Goal: Information Seeking & Learning: Check status

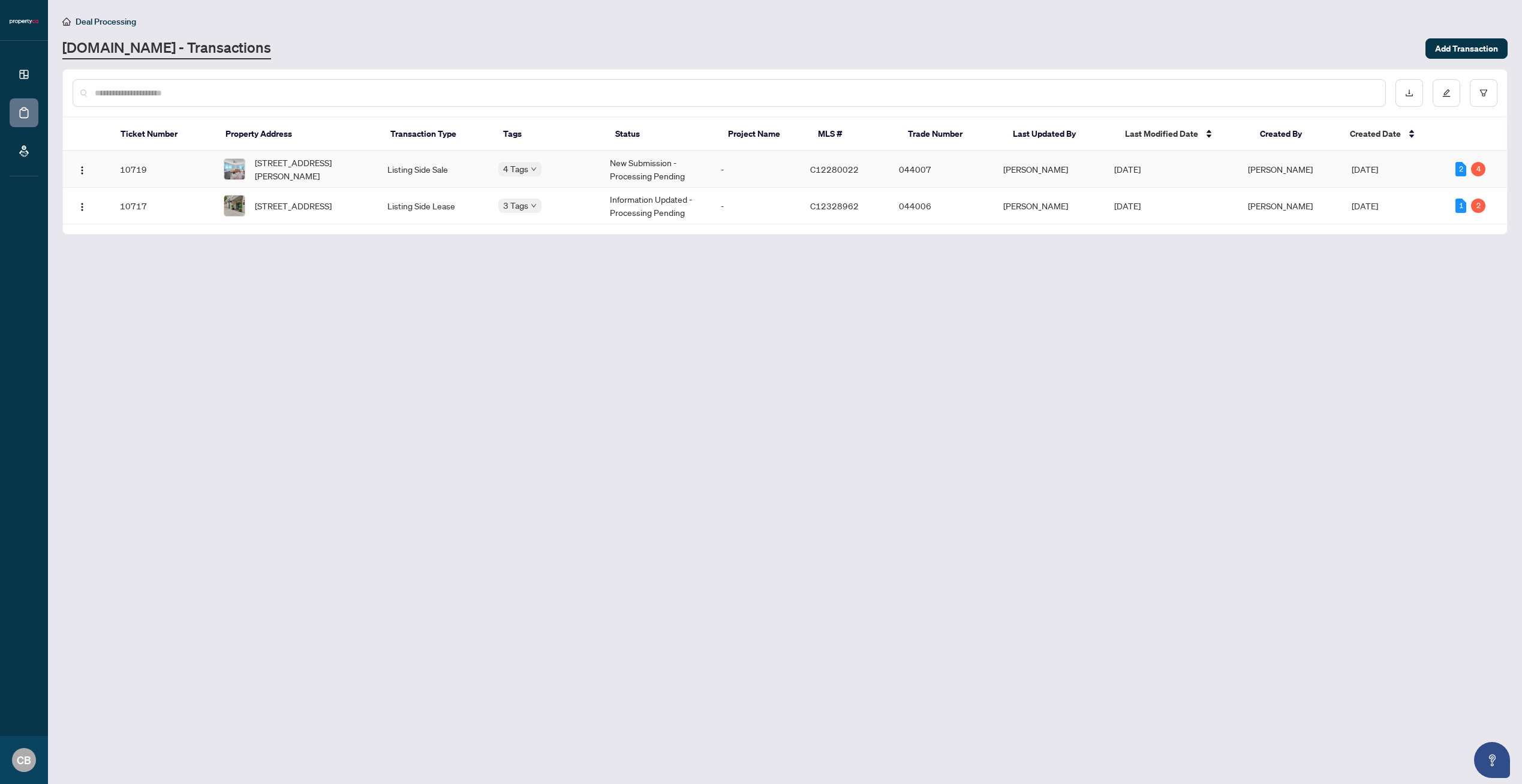
click at [331, 168] on span "[STREET_ADDRESS][PERSON_NAME]" at bounding box center [311, 169] width 113 height 27
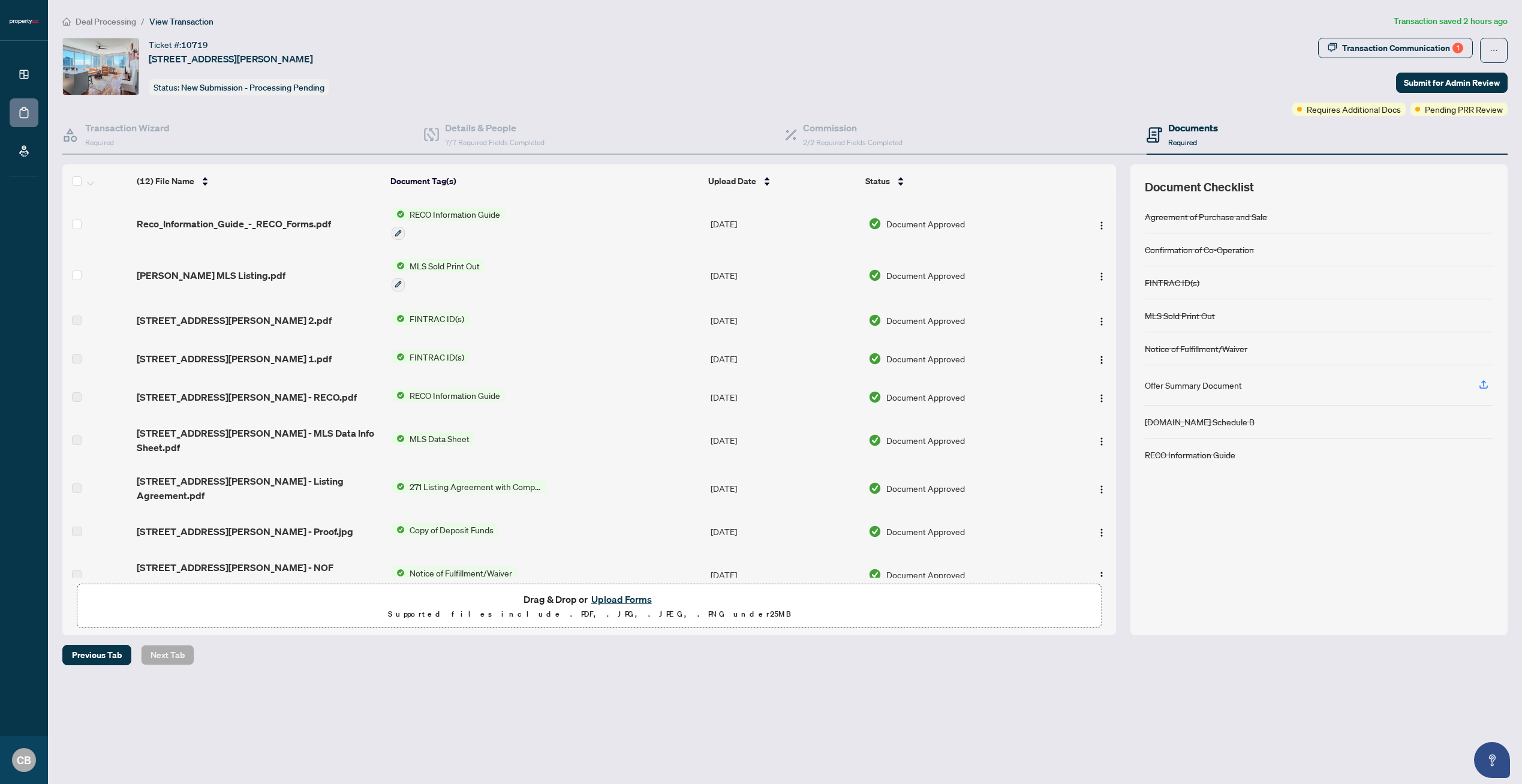
drag, startPoint x: 370, startPoint y: 55, endPoint x: 132, endPoint y: 65, distance: 238.2
click at [132, 65] on div "Ticket #: 10719 4010-65 Bremner Blvd, Toronto, Ontario M5J 0A7, Canada Status: …" at bounding box center [675, 66] width 1225 height 58
copy div "Ticket #: 10719 4010-65 Bremner Blvd, Toronto, Ontario M5J 0A7, Canada"
click at [539, 59] on div "Ticket #: 10719 4010-65 Bremner Blvd, Toronto, Ontario M5J 0A7, Canada Status: …" at bounding box center [675, 66] width 1225 height 58
click at [1421, 48] on div "Transaction Communication 1" at bounding box center [1403, 48] width 121 height 19
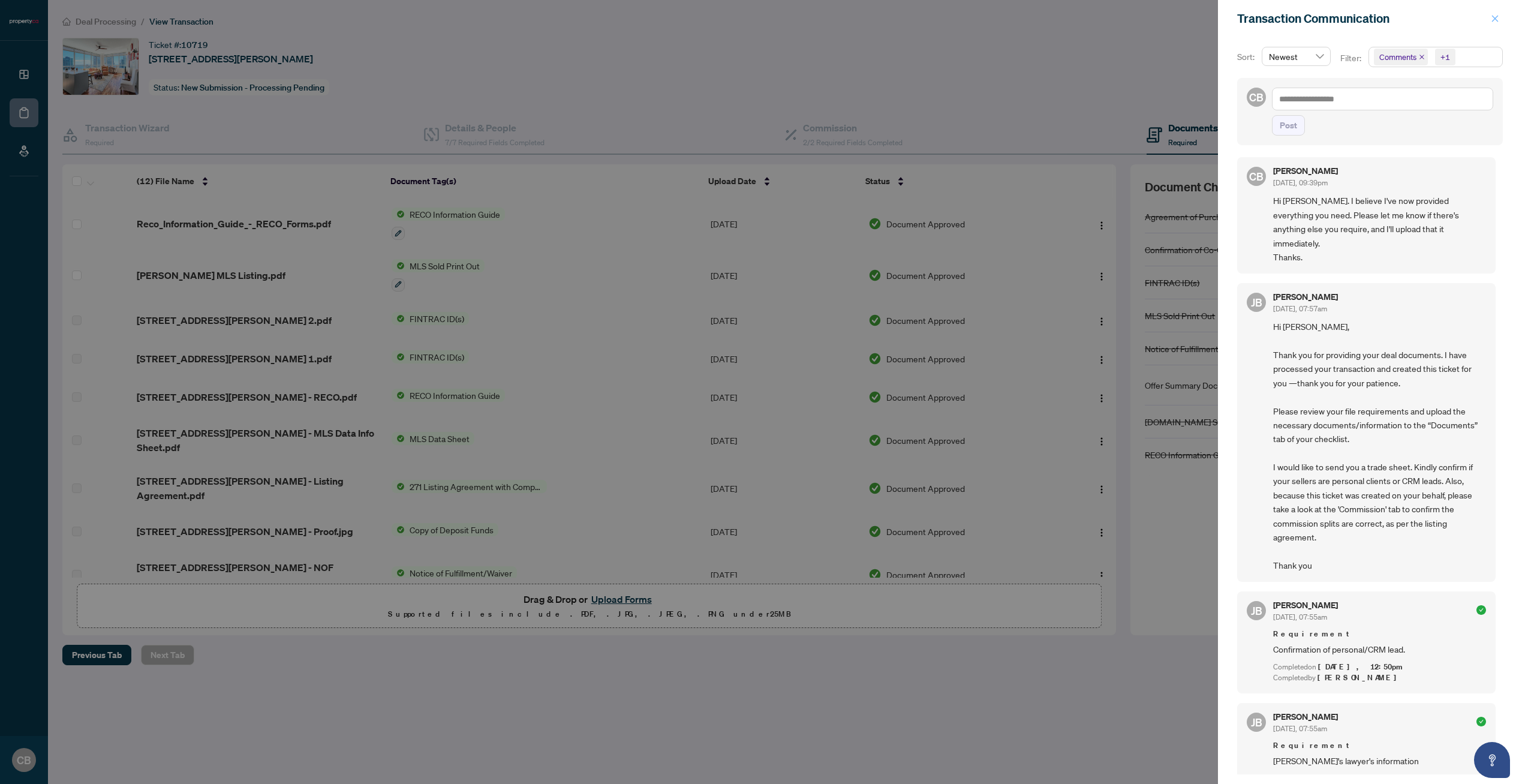
click at [1501, 18] on button "button" at bounding box center [1495, 19] width 16 height 15
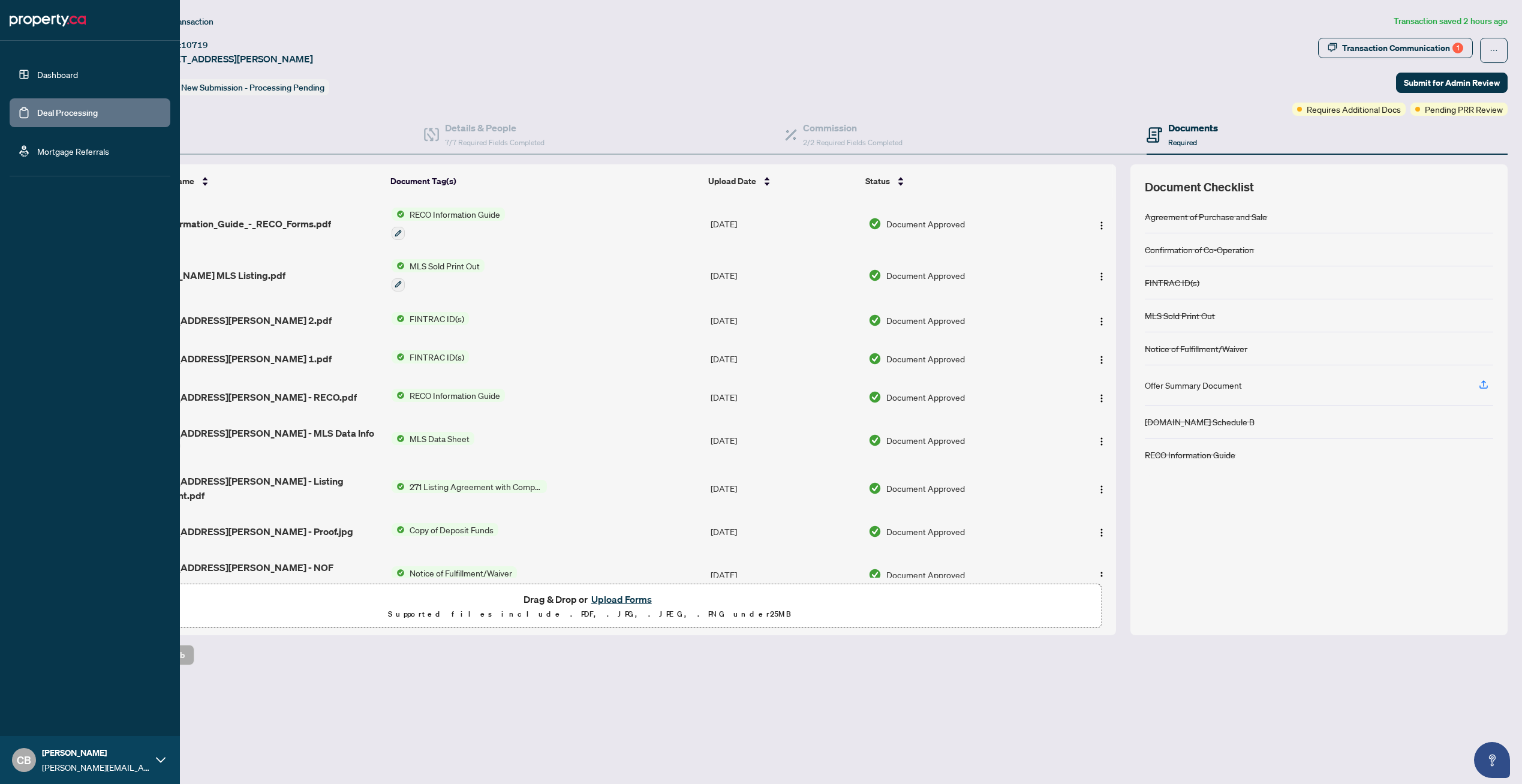
click at [37, 107] on link "Deal Processing" at bounding box center [67, 113] width 61 height 11
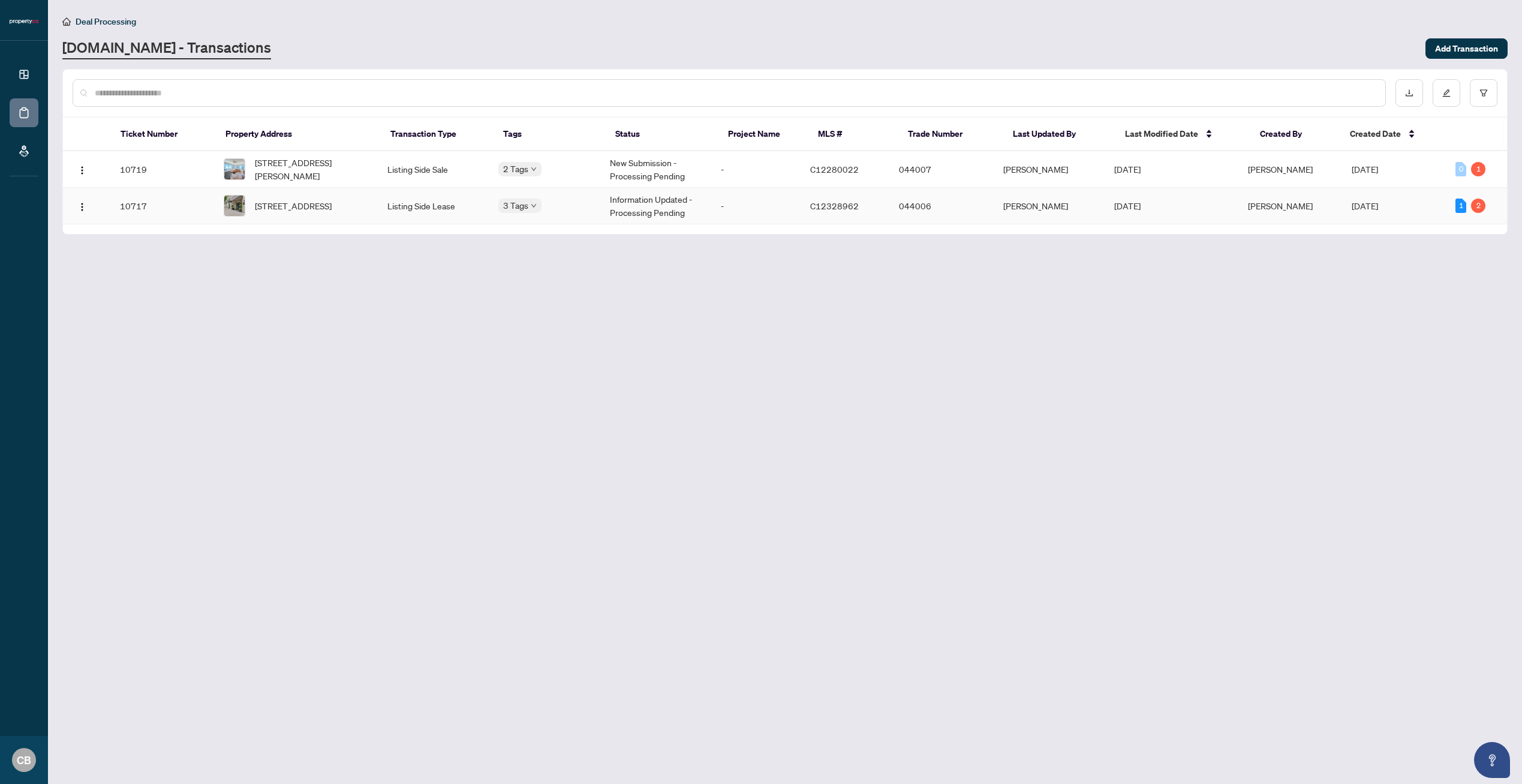
click at [320, 203] on span "[STREET_ADDRESS]" at bounding box center [293, 206] width 77 height 13
